Goal: Find specific page/section: Find specific page/section

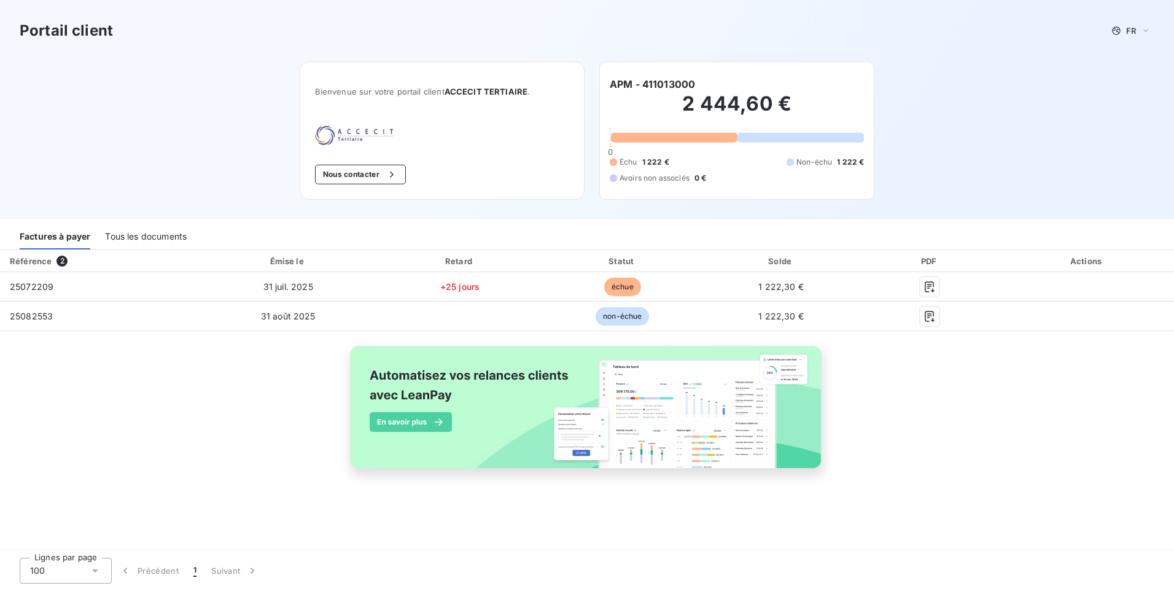
click at [123, 239] on div "Tous les documents" at bounding box center [146, 237] width 82 height 26
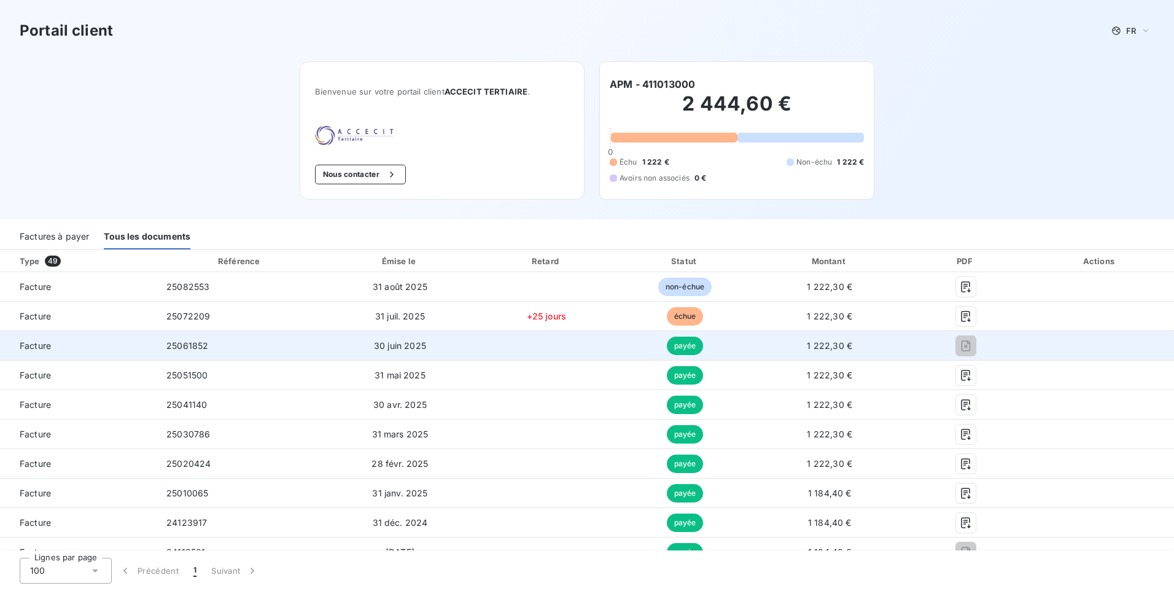
click at [811, 347] on span "1 222,30 €" at bounding box center [829, 345] width 45 height 10
click at [30, 349] on span "Facture" at bounding box center [78, 346] width 137 height 12
click at [180, 345] on span "25061852" at bounding box center [187, 345] width 42 height 10
click at [968, 343] on div at bounding box center [966, 346] width 100 height 20
drag, startPoint x: 831, startPoint y: 348, endPoint x: 743, endPoint y: 350, distance: 87.8
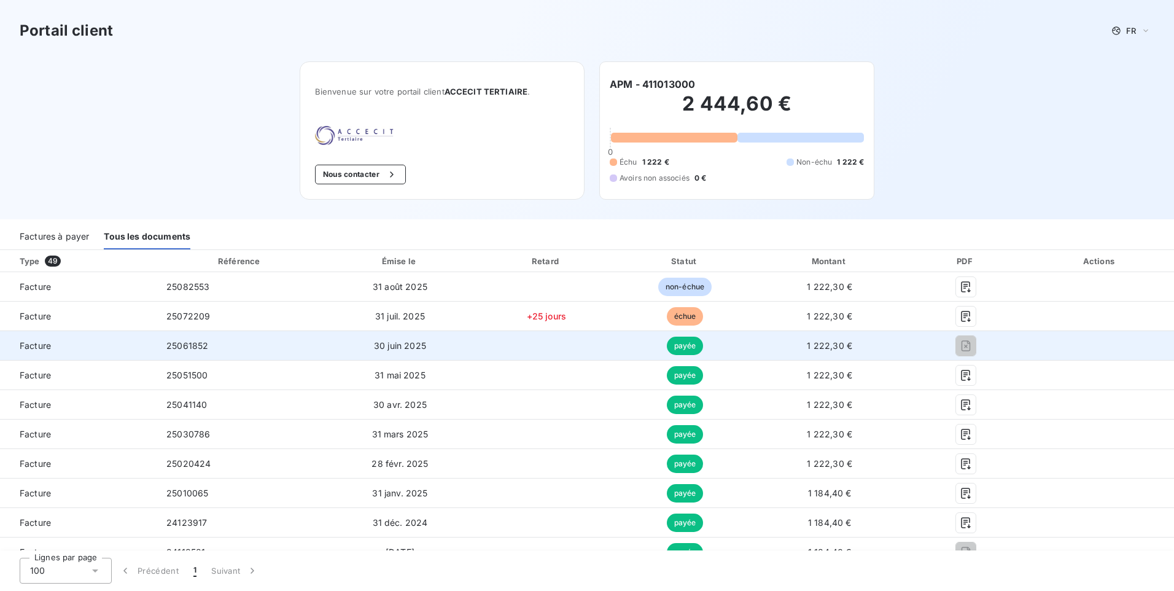
click at [830, 348] on span "1 222,30 €" at bounding box center [829, 345] width 45 height 10
click at [682, 342] on span "payée" at bounding box center [685, 346] width 37 height 18
click at [362, 348] on td "30 juin 2025" at bounding box center [400, 345] width 153 height 29
click at [33, 348] on span "Facture" at bounding box center [78, 346] width 137 height 12
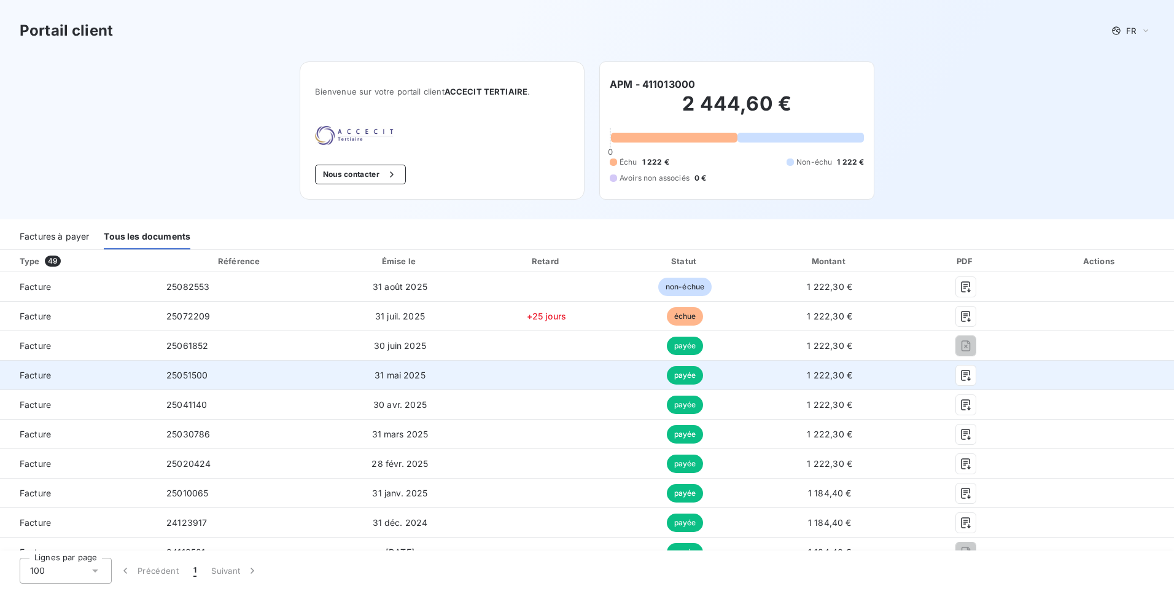
drag, startPoint x: 33, startPoint y: 348, endPoint x: 25, endPoint y: 378, distance: 31.6
click at [25, 378] on span "Facture" at bounding box center [78, 375] width 137 height 12
click at [26, 378] on span "Facture" at bounding box center [78, 375] width 137 height 12
